Goal: Obtain resource: Obtain resource

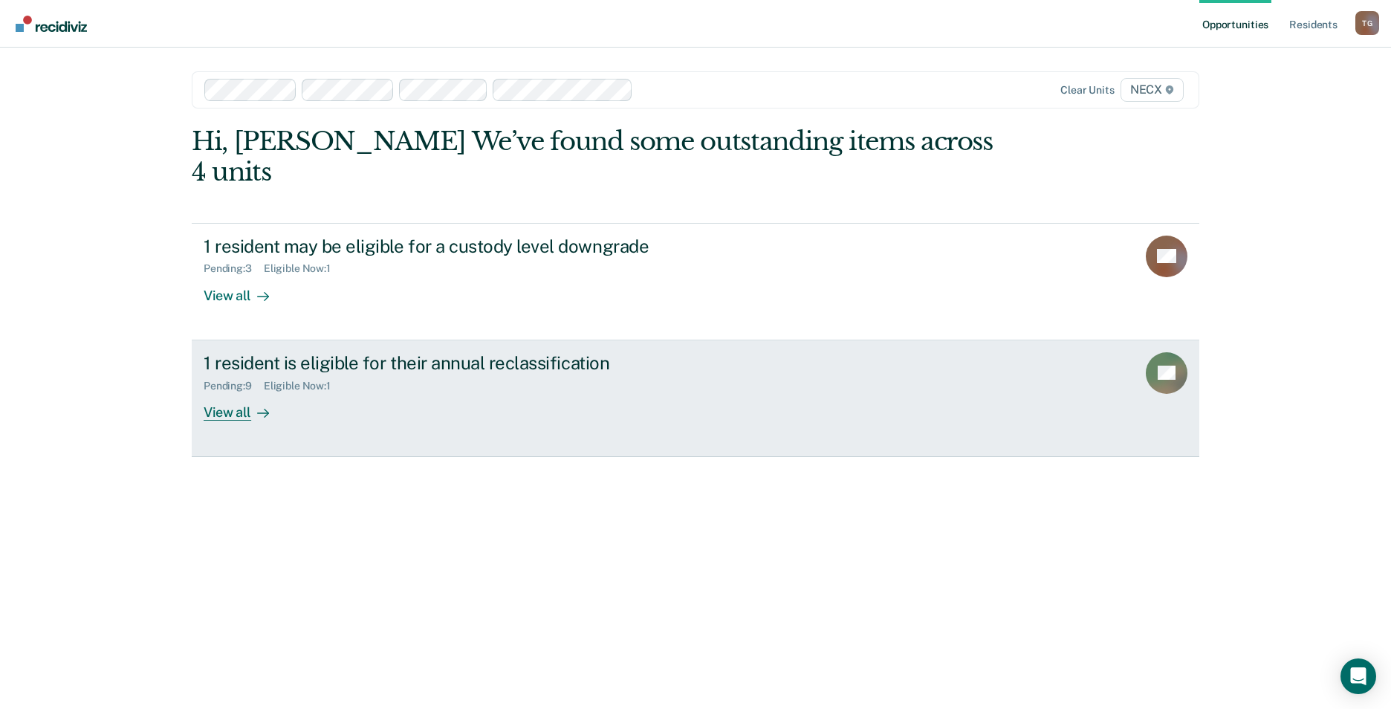
click at [287, 374] on div "Pending : 9 Eligible Now : 1" at bounding box center [465, 383] width 522 height 19
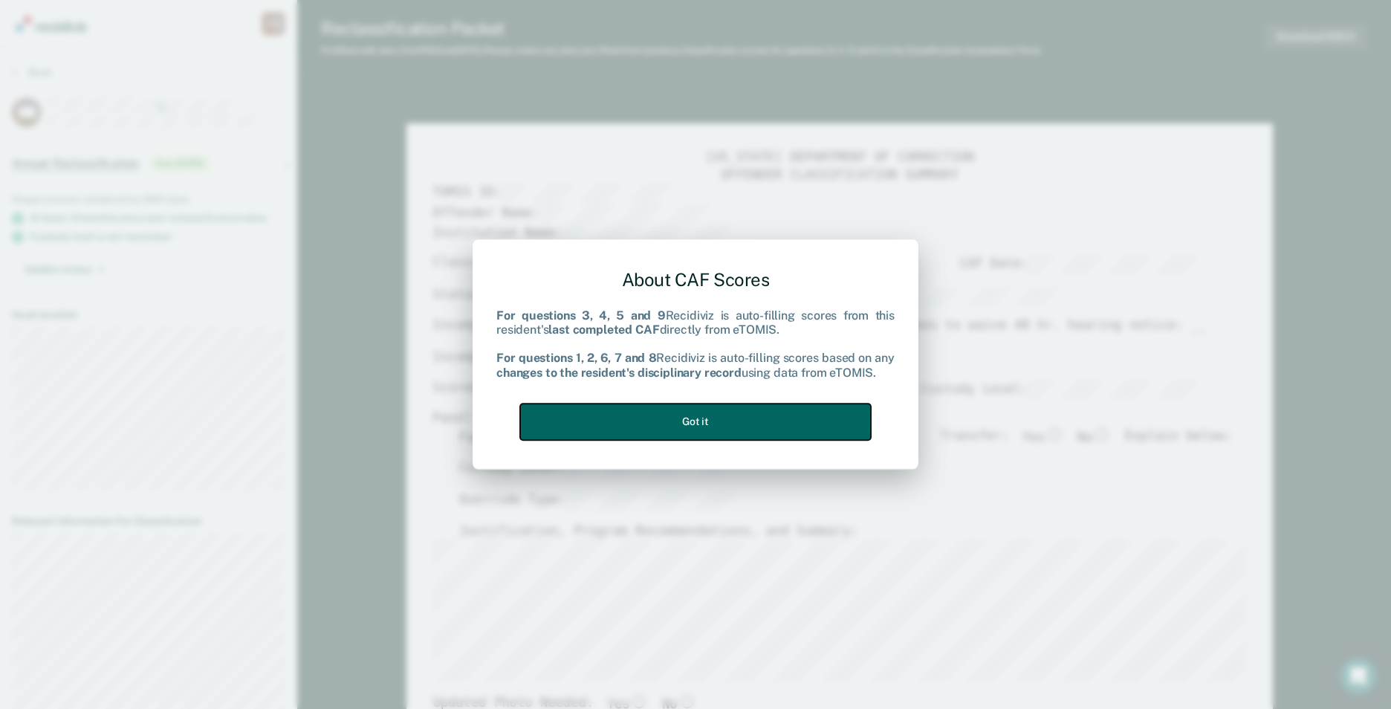
click at [789, 426] on button "Got it" at bounding box center [695, 422] width 351 height 36
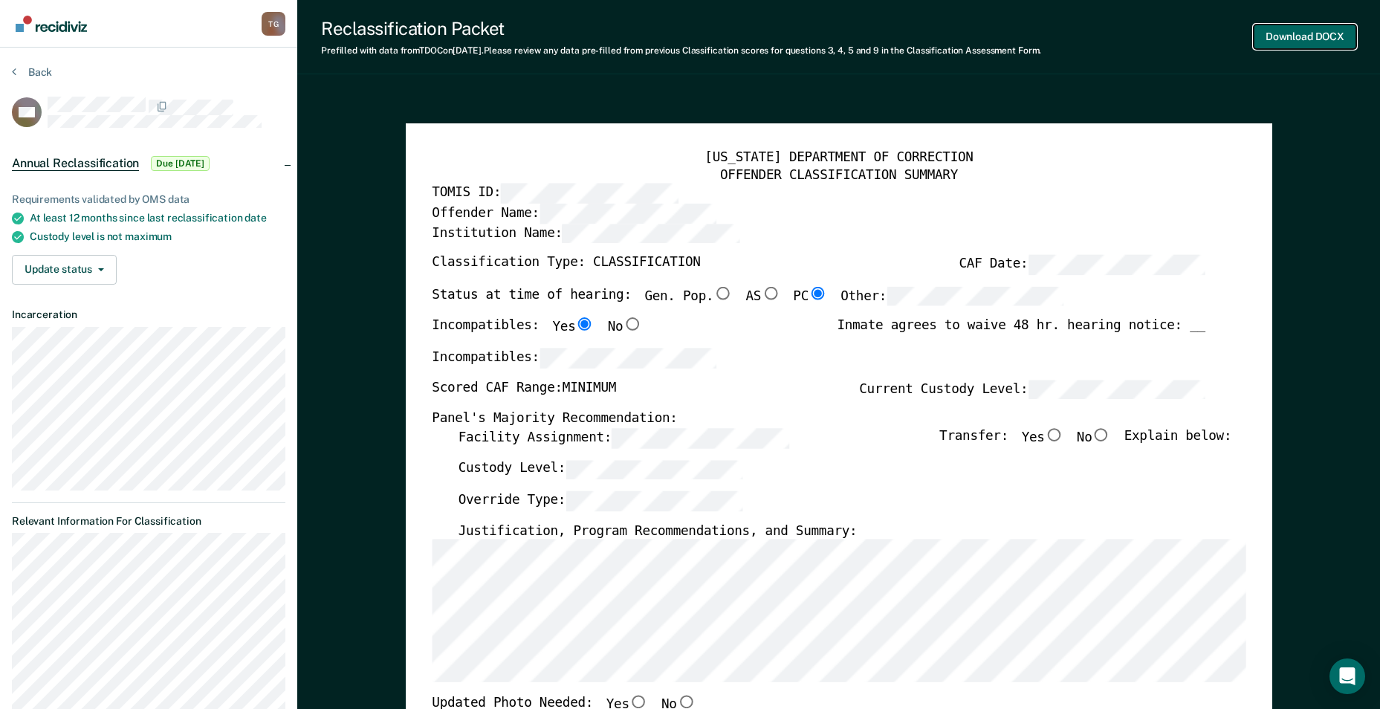
click at [1339, 39] on button "Download DOCX" at bounding box center [1305, 37] width 103 height 25
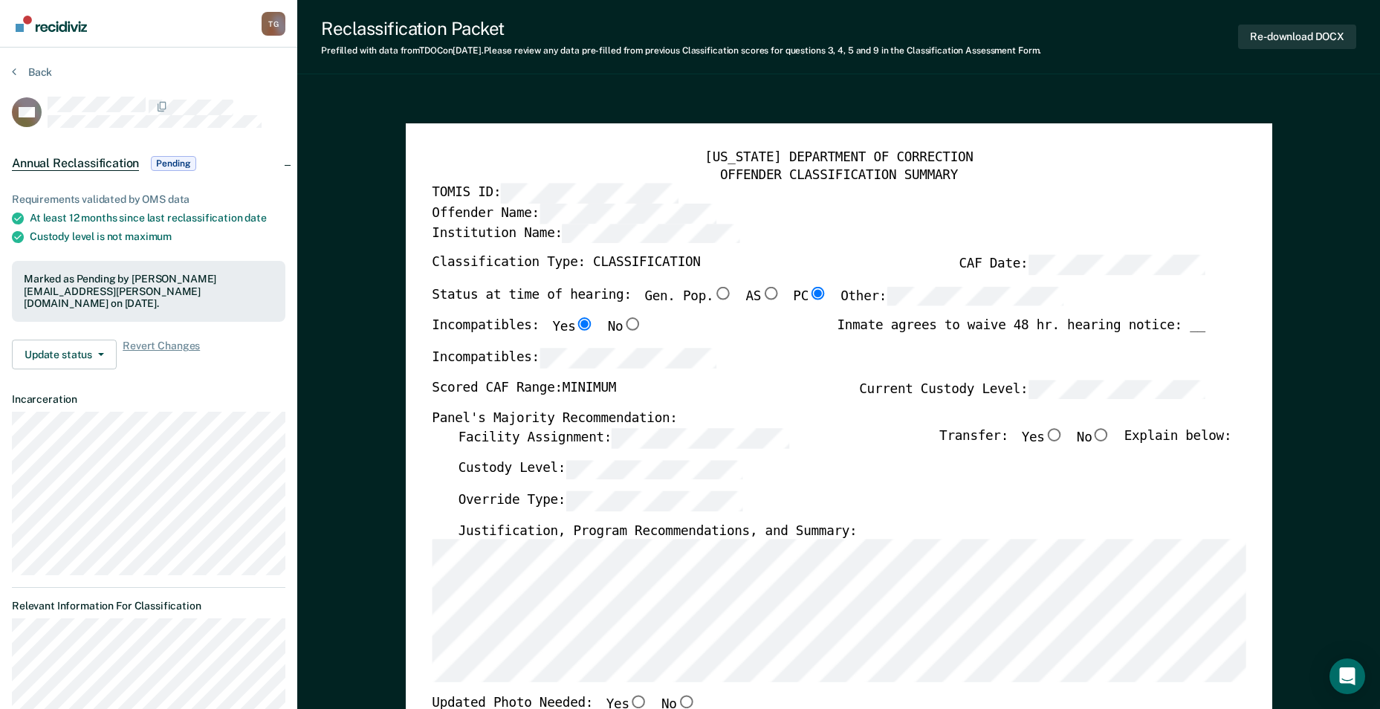
click at [1109, 440] on input "No" at bounding box center [1101, 434] width 19 height 13
type textarea "x"
radio input "true"
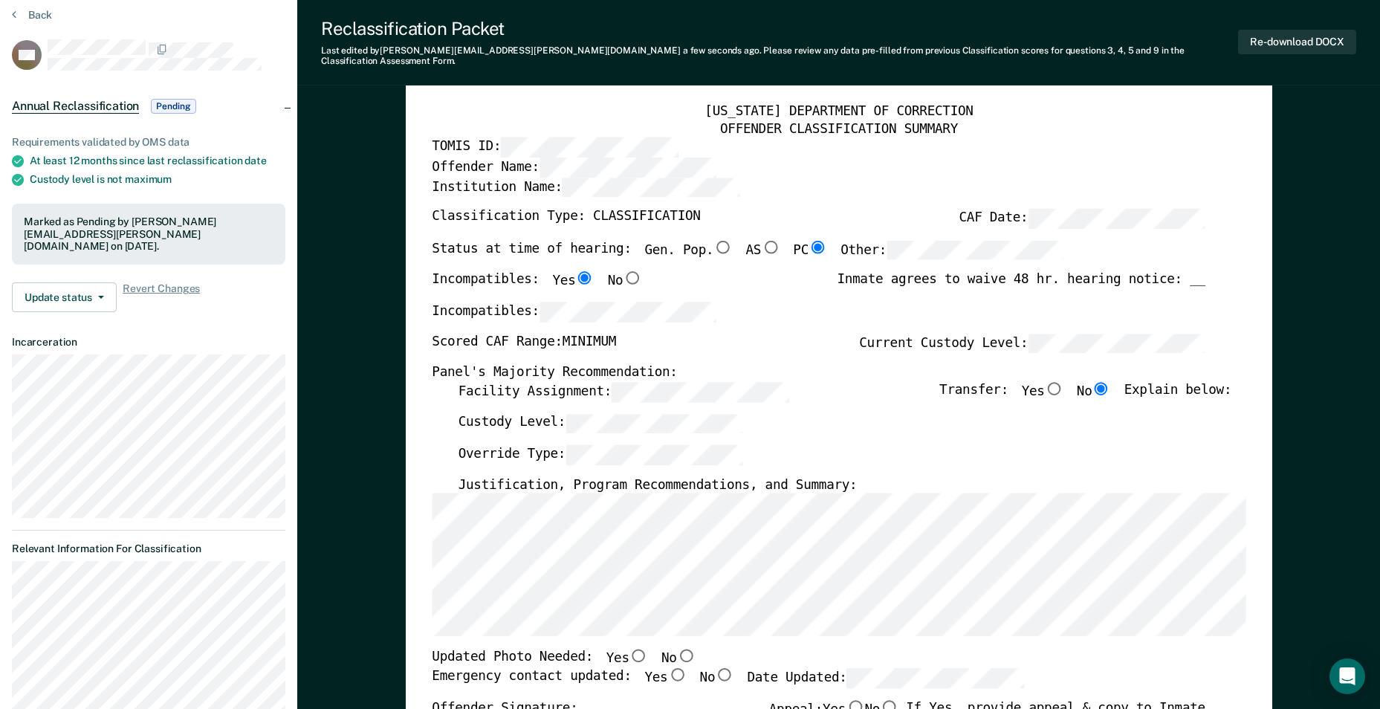
scroll to position [297, 0]
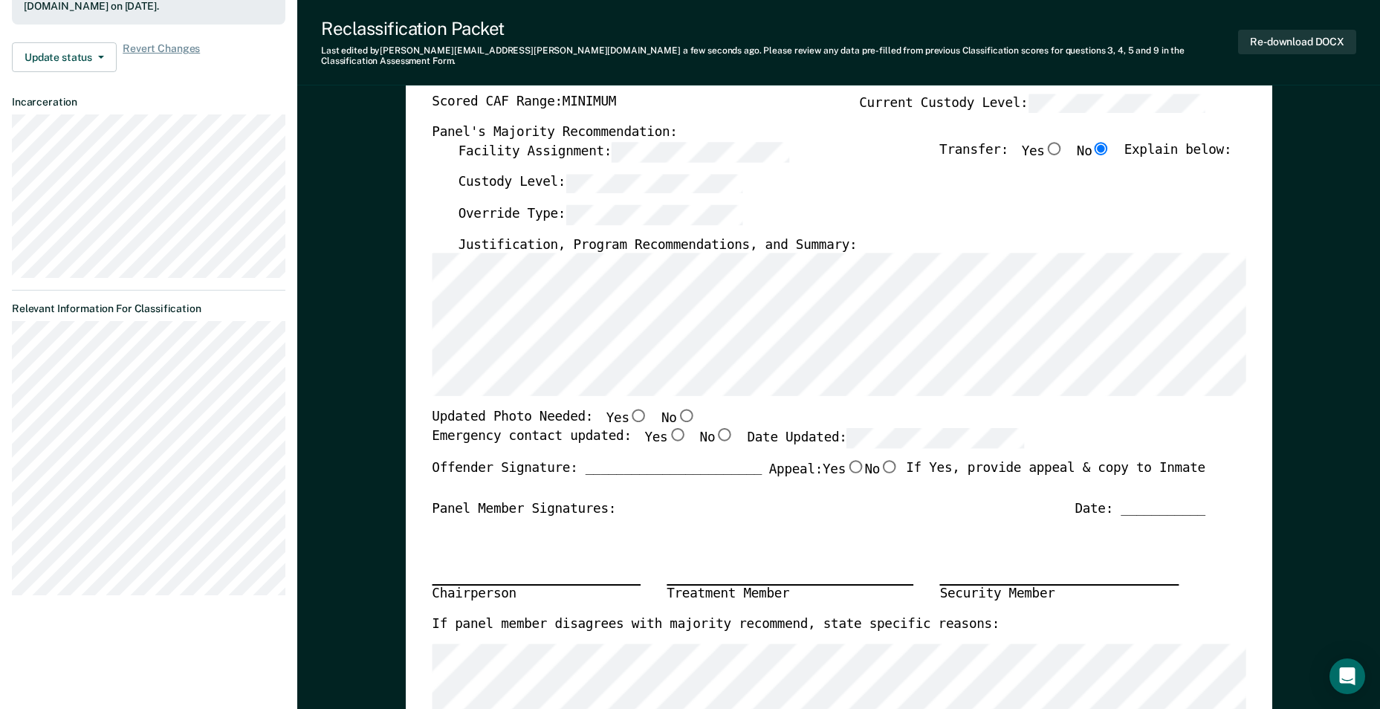
click at [1154, 501] on div "Date: ___________" at bounding box center [1140, 509] width 131 height 17
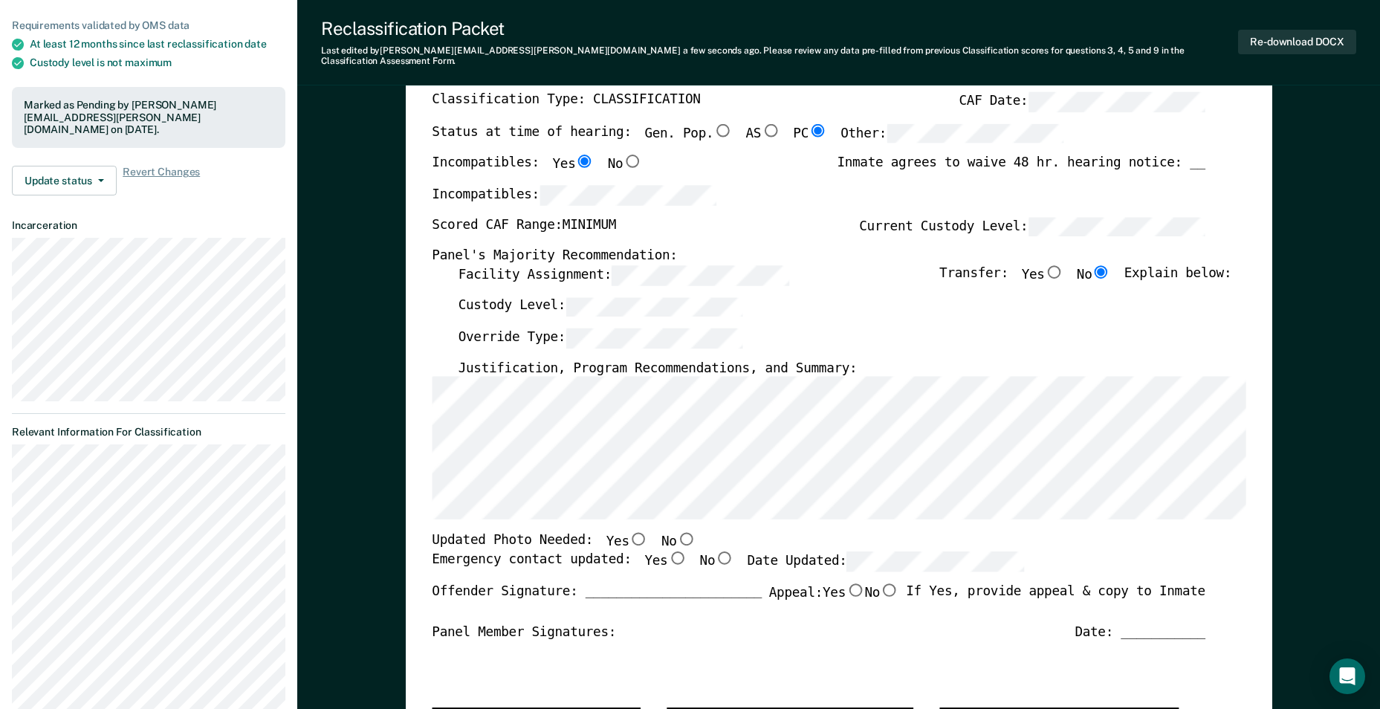
scroll to position [248, 0]
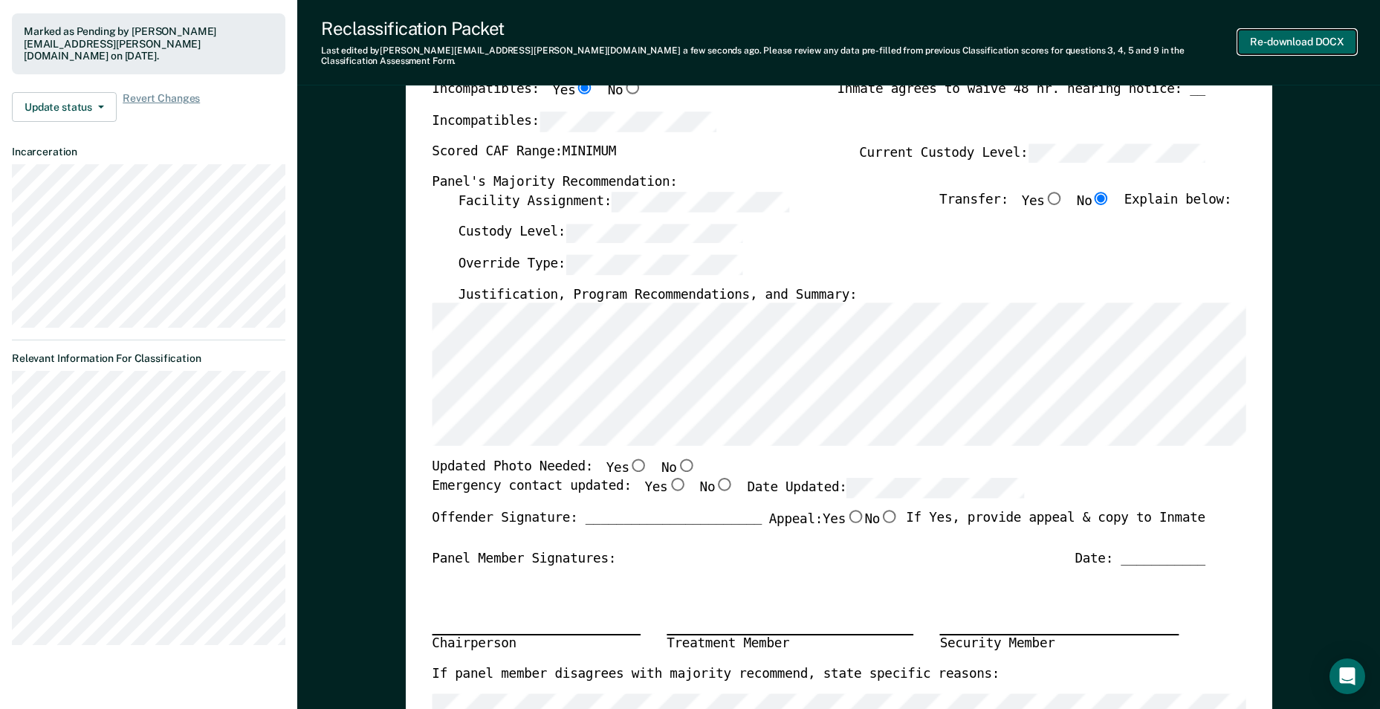
click at [1251, 30] on button "Re-download DOCX" at bounding box center [1297, 42] width 118 height 25
type textarea "x"
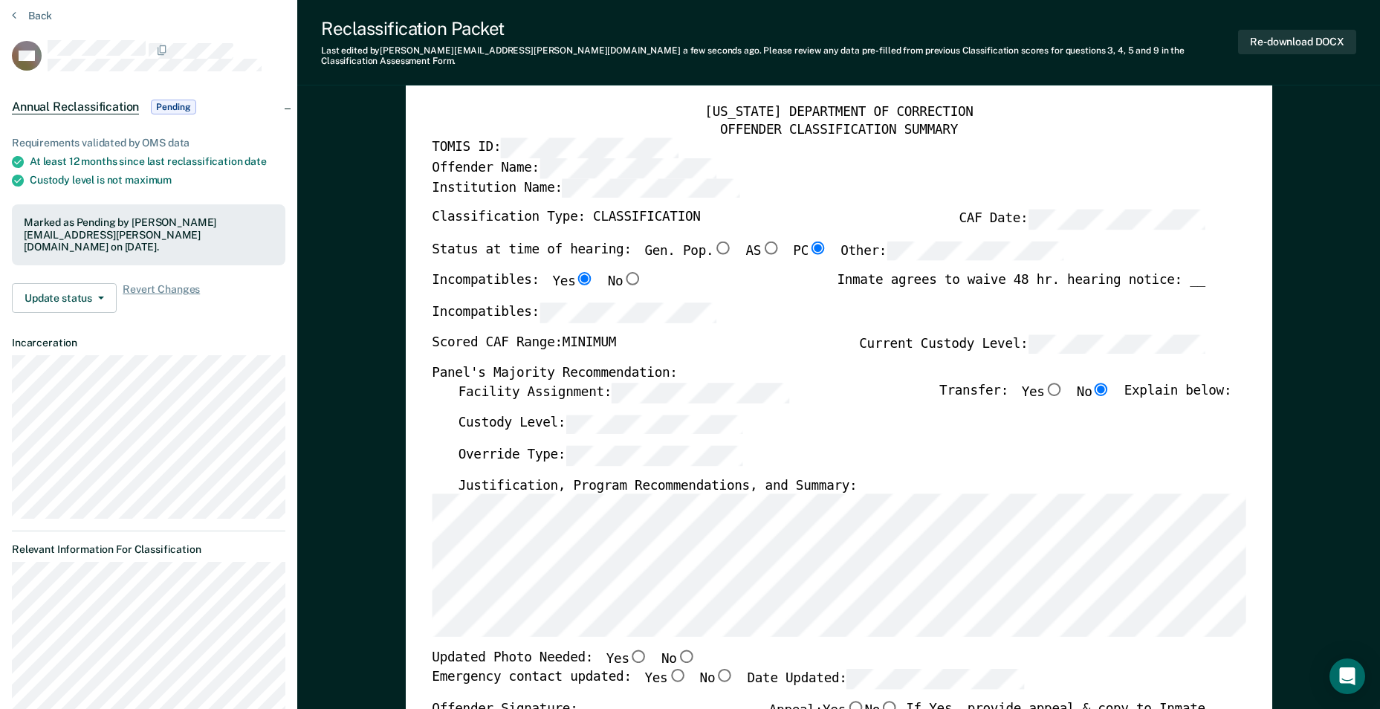
scroll to position [0, 0]
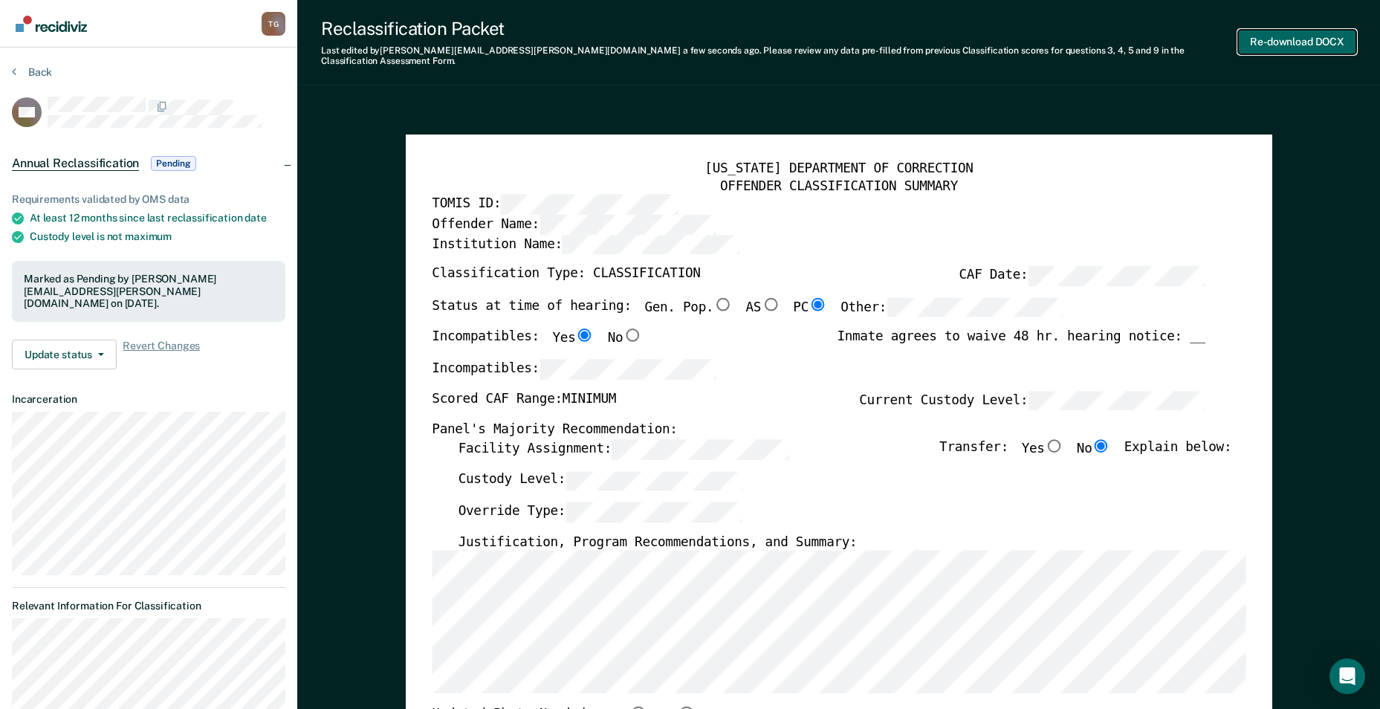
click at [1291, 32] on button "Re-download DOCX" at bounding box center [1297, 42] width 118 height 25
